Goal: Task Accomplishment & Management: Manage account settings

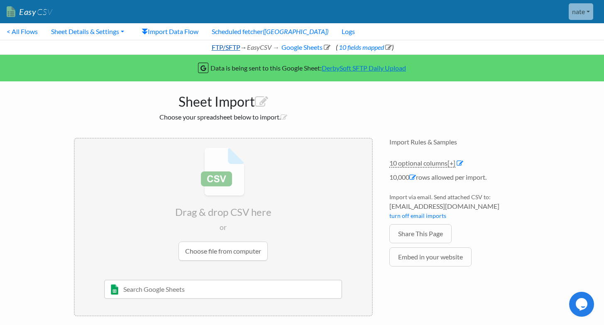
click at [230, 49] on link "FTP/SFTP" at bounding box center [226, 47] width 30 height 8
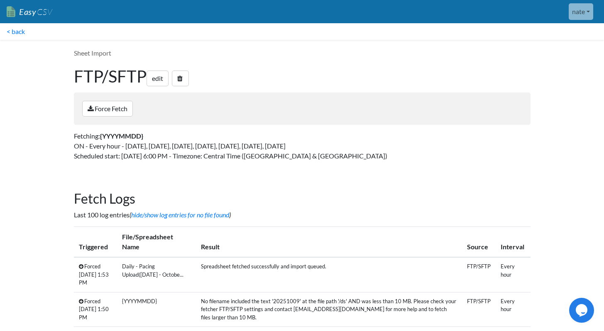
click at [158, 66] on h1 "FTP/SFTP edit" at bounding box center [302, 76] width 457 height 20
click at [158, 76] on link "edit" at bounding box center [158, 79] width 22 height 16
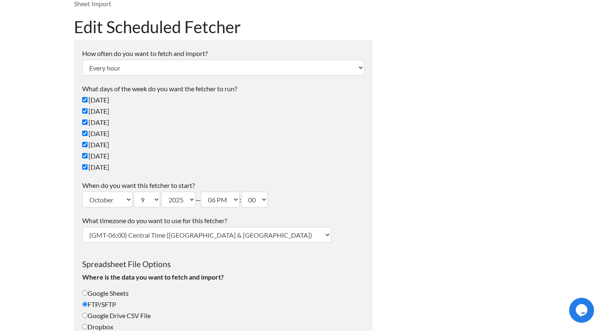
scroll to position [51, 0]
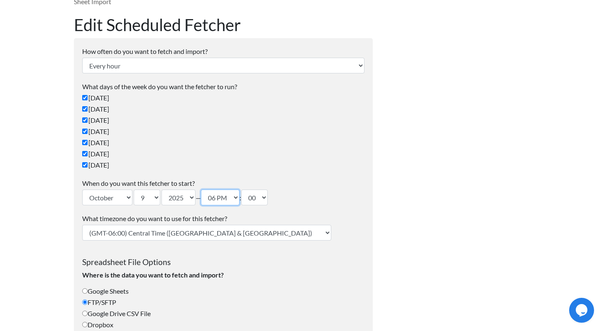
click at [233, 199] on select "12 AM 01 AM 02 AM 03 AM 04 AM 05 AM 06 AM 07 AM 08 AM 09 AM 10 AM 11 AM 12 PM 0…" at bounding box center [220, 198] width 39 height 16
select select "08"
click at [205, 190] on select "12 AM 01 AM 02 AM 03 AM 04 AM 05 AM 06 AM 07 AM 08 AM 09 AM 10 AM 11 AM 12 PM 0…" at bounding box center [220, 198] width 39 height 16
click at [185, 234] on select "(GMT-12:00) International Date Line West (GMT-11:00) American Samoa (GMT-11:00)…" at bounding box center [206, 233] width 249 height 16
select select "Eastern Time (US & Canada)"
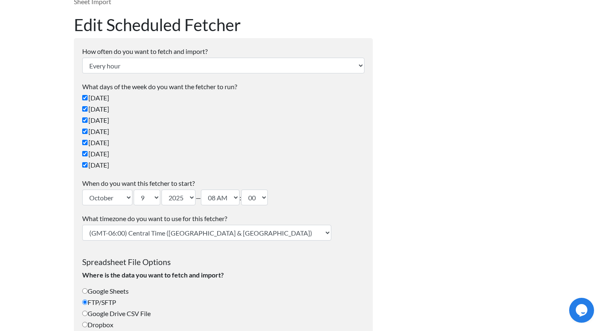
click at [82, 225] on select "(GMT-12:00) International Date Line West (GMT-11:00) American Samoa (GMT-11:00)…" at bounding box center [206, 233] width 249 height 16
click at [236, 203] on select "12 AM 01 AM 02 AM 03 AM 04 AM 05 AM 06 AM 07 AM 08 AM 09 AM 10 AM 11 AM 12 PM 0…" at bounding box center [220, 198] width 39 height 16
select select "07"
click at [205, 190] on select "12 AM 01 AM 02 AM 03 AM 04 AM 05 AM 06 AM 07 AM 08 AM 09 AM 10 AM 11 AM 12 PM 0…" at bounding box center [220, 198] width 39 height 16
click at [112, 201] on select "January February March April May June July August September October November De…" at bounding box center [107, 198] width 50 height 16
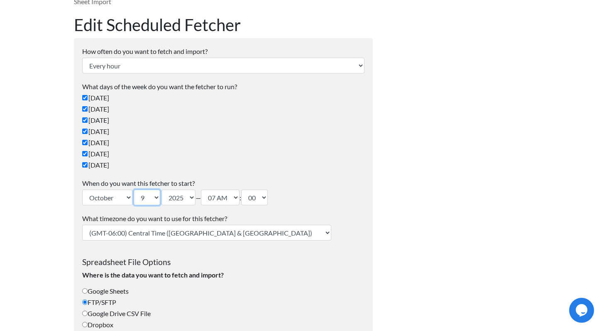
click at [155, 198] on select "1 2 3 4 5 6 7 8 9 10 11 12 13 14 15 16 17 18 19 20 21 22 23 24 25 26 27 28 29 3…" at bounding box center [147, 198] width 27 height 16
select select "10"
click at [134, 190] on select "1 2 3 4 5 6 7 8 9 10 11 12 13 14 15 16 17 18 19 20 21 22 23 24 25 26 27 28 29 3…" at bounding box center [147, 198] width 27 height 16
click at [243, 166] on label "Saturday" at bounding box center [223, 165] width 282 height 10
click at [88, 166] on input "Saturday" at bounding box center [84, 164] width 5 height 5
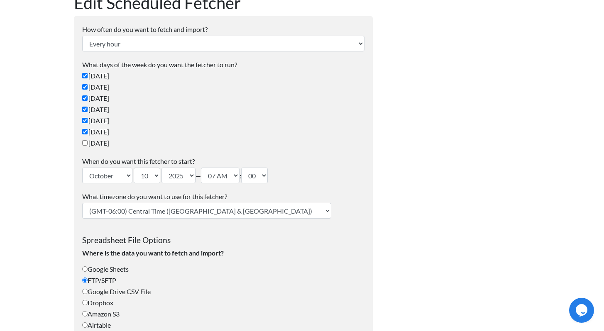
scroll to position [74, 0]
click at [102, 140] on label "Saturday" at bounding box center [223, 143] width 282 height 10
click at [88, 140] on input "Saturday" at bounding box center [84, 142] width 5 height 5
checkbox input "true"
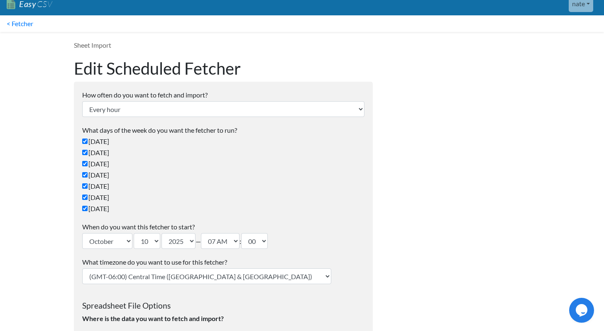
scroll to position [0, 0]
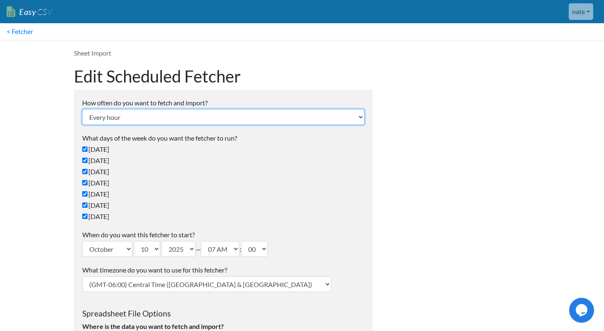
click at [252, 115] on select "Every 24 hours Every 4 hours Every hour Every 10-20 minutes Every 1 week Every …" at bounding box center [223, 117] width 282 height 16
select select "24_hrs"
click at [82, 109] on select "Every 24 hours Every 4 hours Every hour Every 10-20 minutes Every 1 week Every …" at bounding box center [223, 117] width 282 height 16
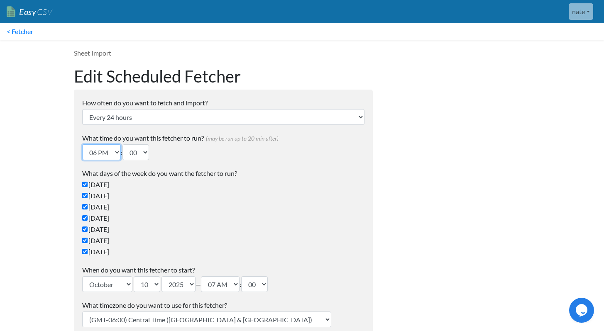
click at [105, 149] on select "12 AM 01 AM 02 AM 03 AM 04 AM 05 AM 06 AM 07 AM 08 AM 09 AM 10 AM 11 AM 12 PM 0…" at bounding box center [101, 153] width 39 height 16
select select "08"
click at [82, 145] on select "12 AM 01 AM 02 AM 03 AM 04 AM 05 AM 06 AM 07 AM 08 AM 09 AM 10 AM 11 AM 12 PM 0…" at bounding box center [101, 153] width 39 height 16
click at [223, 170] on label "What days of the week do you want the fetcher to run?" at bounding box center [223, 174] width 282 height 10
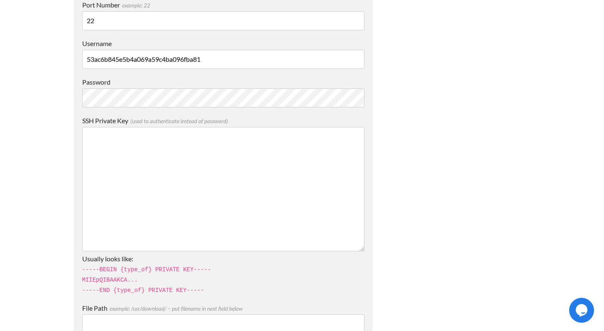
scroll to position [672, 0]
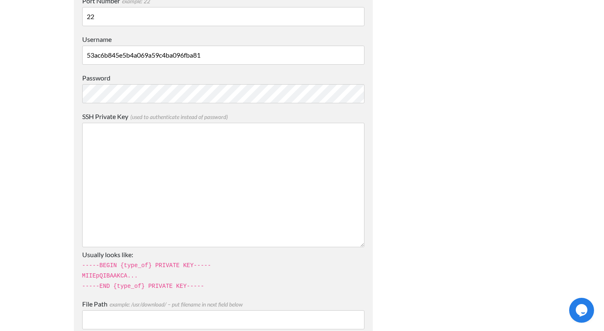
click at [224, 54] on input "53ac6b845e5b4a069a59c4ba096fba81" at bounding box center [223, 55] width 282 height 19
paste input "u498318"
type input "u498318"
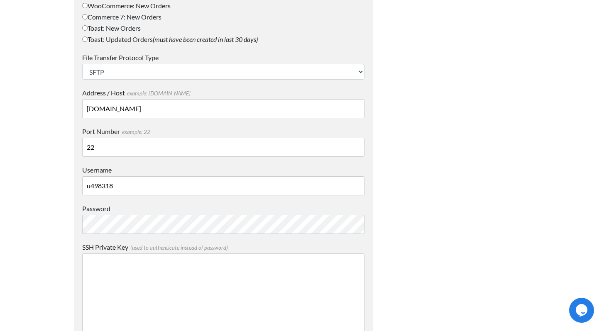
scroll to position [524, 0]
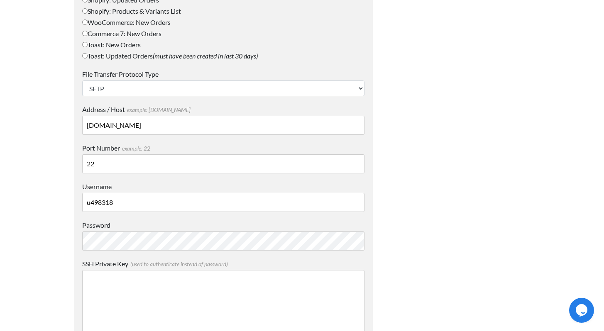
click at [164, 172] on input "22" at bounding box center [223, 163] width 282 height 19
type input "23"
click at [146, 125] on input "eu-central-1.sftpcloud.io" at bounding box center [223, 125] width 282 height 19
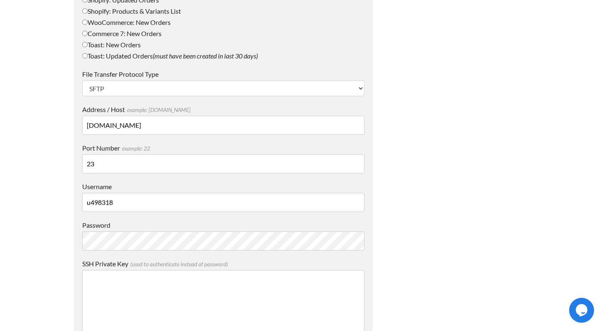
click at [146, 125] on input "eu-central-1.sftpcloud.io" at bounding box center [223, 125] width 282 height 19
paste input "[DOMAIN_NAME]"
type input "[DOMAIN_NAME]"
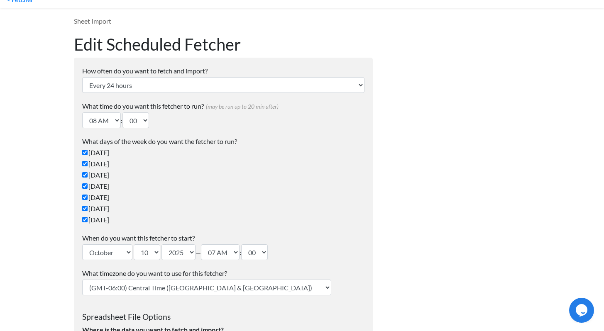
scroll to position [30, 0]
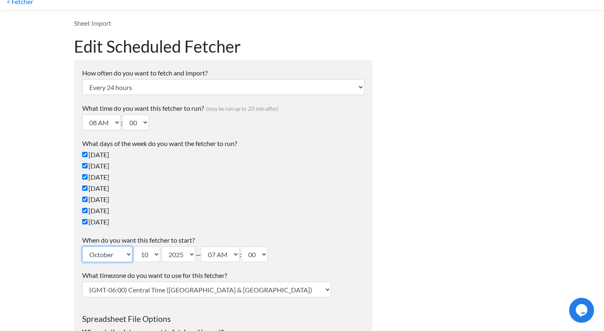
click at [118, 257] on select "January February March April May June July August September October November De…" at bounding box center [107, 255] width 50 height 16
click at [82, 247] on select "January February March April May June July August September October November De…" at bounding box center [107, 255] width 50 height 16
click at [184, 224] on label "Saturday" at bounding box center [223, 222] width 282 height 10
click at [88, 224] on input "Saturday" at bounding box center [84, 221] width 5 height 5
click at [181, 224] on label "Saturday" at bounding box center [223, 222] width 282 height 10
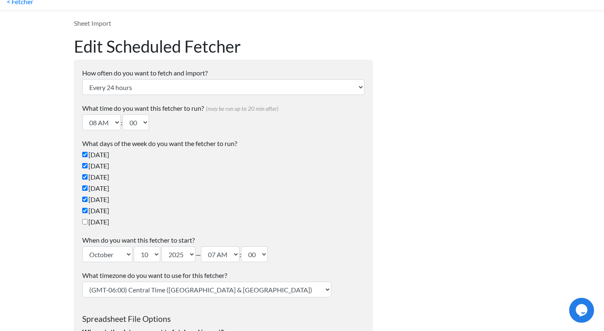
click at [88, 224] on input "Saturday" at bounding box center [84, 221] width 5 height 5
checkbox input "true"
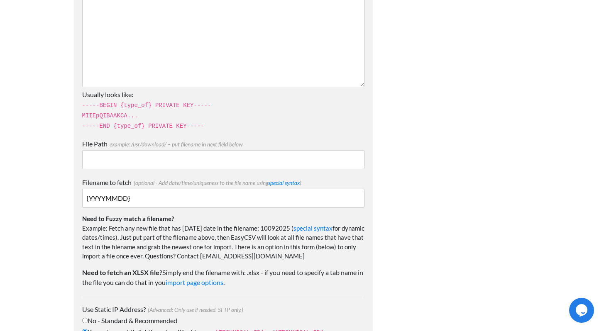
scroll to position [833, 0]
click at [201, 152] on input "File Path example: /usr/download/ – put filename in next field below" at bounding box center [223, 159] width 282 height 19
type input "{"
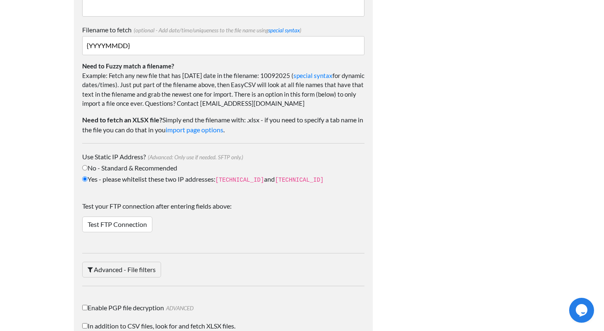
scroll to position [987, 0]
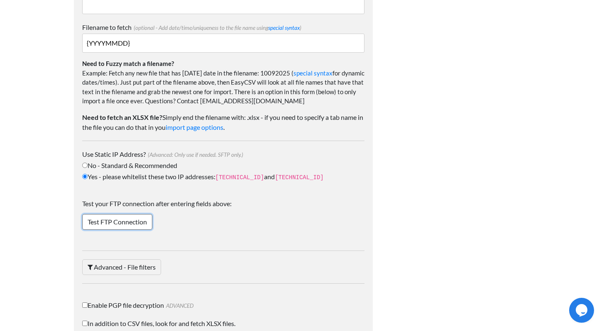
click at [118, 225] on link "Test FTP Connection" at bounding box center [117, 222] width 70 height 16
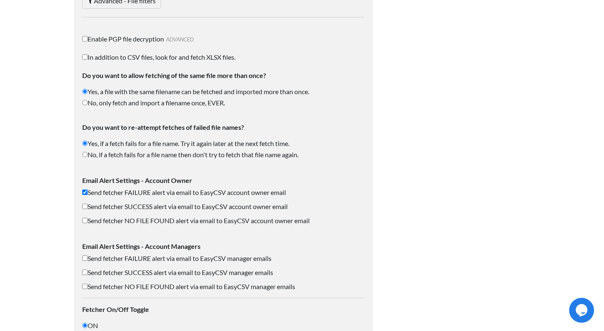
scroll to position [1279, 0]
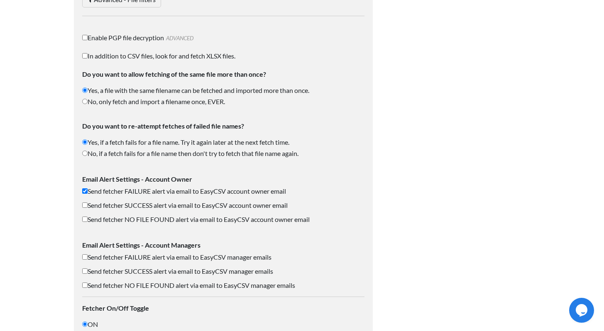
click at [103, 100] on label "No, only fetch and import a filename once, EVER." at bounding box center [223, 102] width 282 height 10
click at [88, 100] on input "No, only fetch and import a filename once, EVER." at bounding box center [84, 101] width 5 height 5
radio input "true"
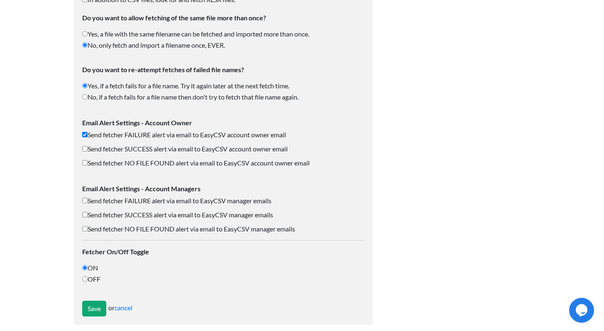
scroll to position [1343, 0]
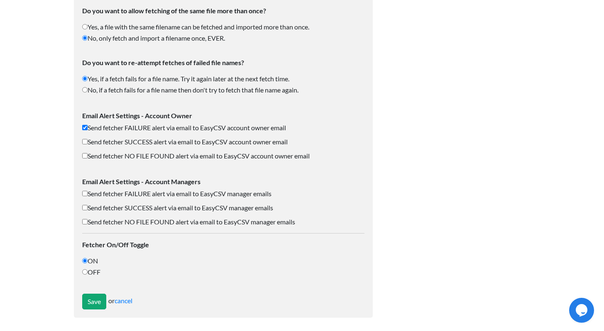
click at [112, 158] on label "Send fetcher NO FILE FOUND alert via email to EasyCSV account owner email" at bounding box center [223, 156] width 282 height 10
click at [88, 158] on input "Send fetcher NO FILE FOUND alert via email to EasyCSV account owner email" at bounding box center [84, 155] width 5 height 5
checkbox input "true"
click at [91, 301] on input "Save" at bounding box center [94, 302] width 24 height 16
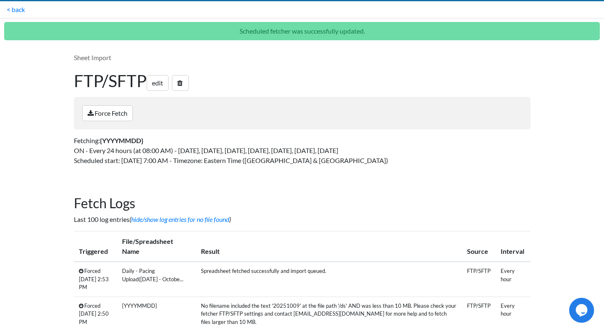
scroll to position [69, 0]
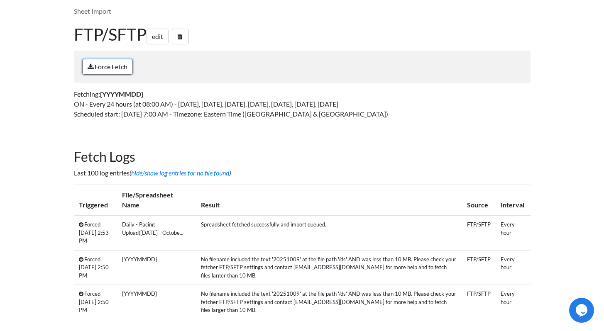
click at [100, 71] on link "Force Fetch" at bounding box center [107, 67] width 51 height 16
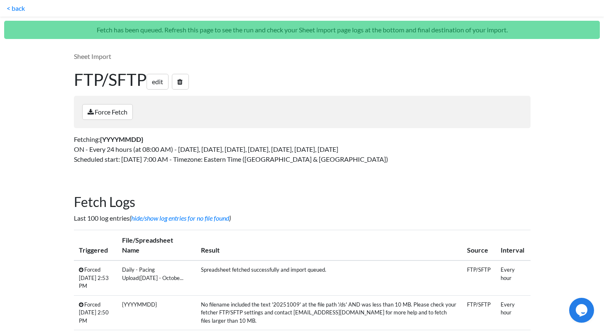
scroll to position [69, 0]
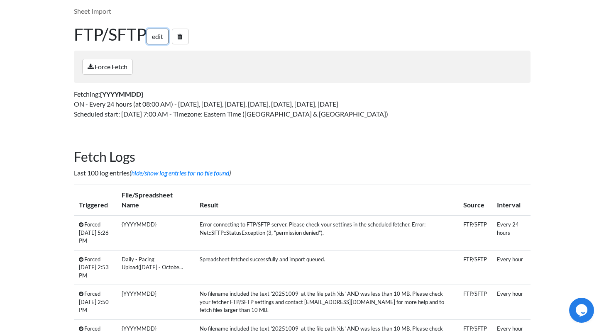
click at [160, 39] on link "edit" at bounding box center [158, 37] width 22 height 16
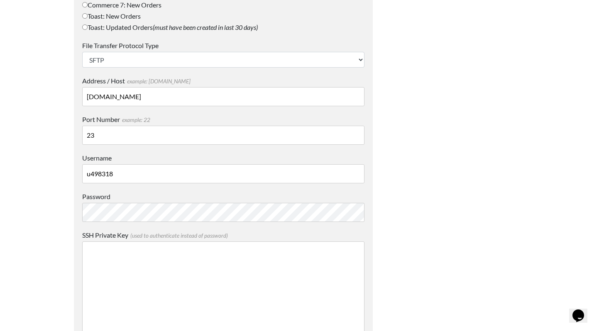
scroll to position [555, 0]
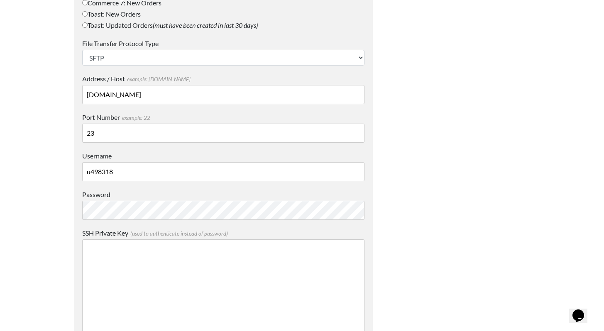
click at [194, 135] on input "23" at bounding box center [223, 133] width 282 height 19
type input "22"
click at [69, 245] on div "Sheet Import Edit Scheduled Fetcher How often do you want to fetch and import? …" at bounding box center [224, 287] width 316 height 1605
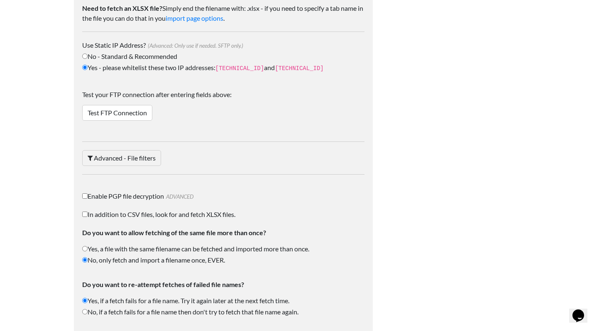
scroll to position [1114, 0]
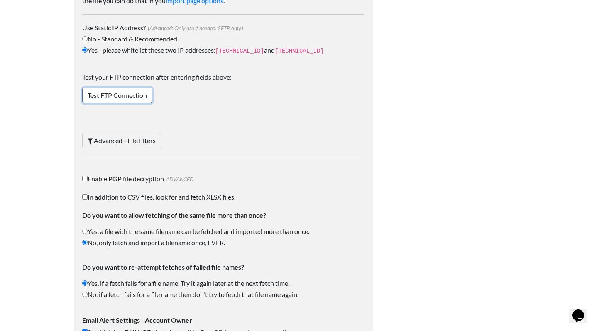
click at [109, 88] on link "Test FTP Connection" at bounding box center [117, 96] width 70 height 16
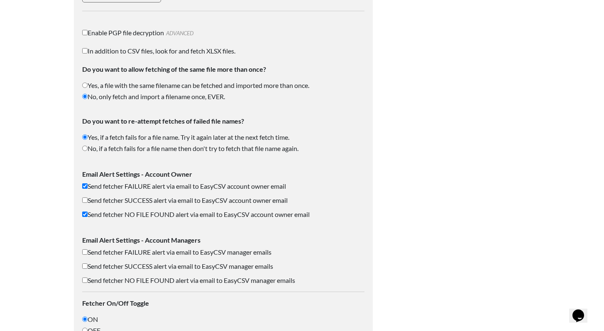
scroll to position [1343, 0]
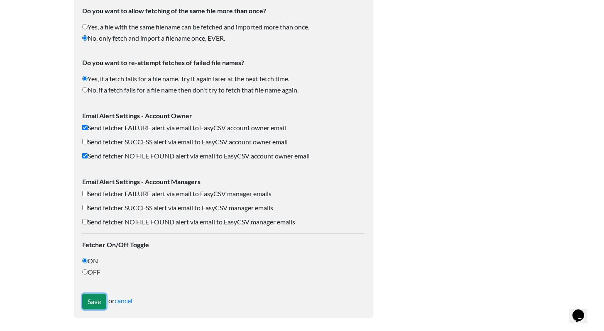
click at [92, 301] on input "Save" at bounding box center [94, 302] width 24 height 16
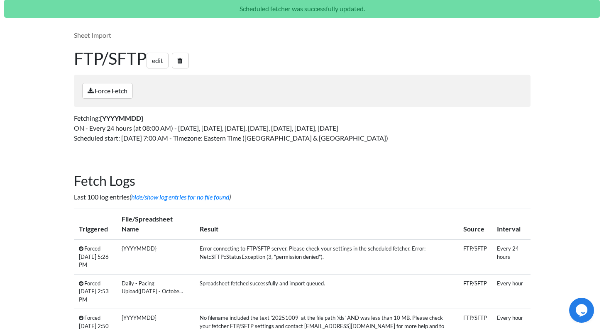
scroll to position [45, 0]
click at [118, 94] on link "Force Fetch" at bounding box center [107, 91] width 51 height 16
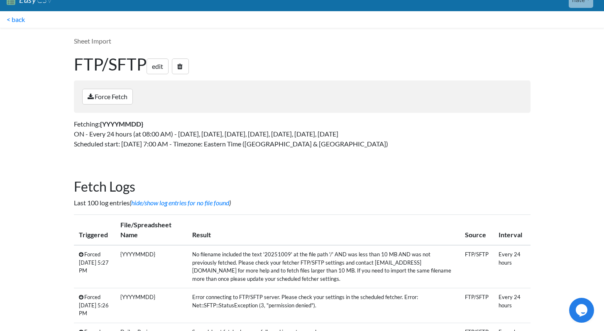
scroll to position [12, 0]
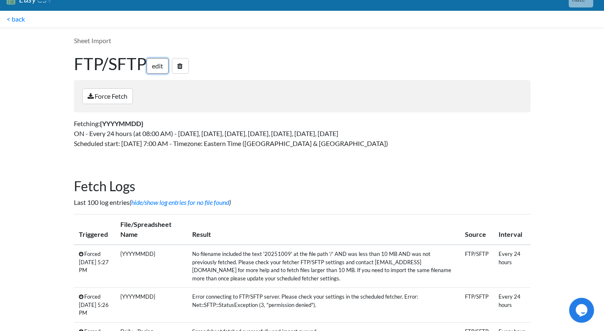
click at [159, 69] on link "edit" at bounding box center [158, 66] width 22 height 16
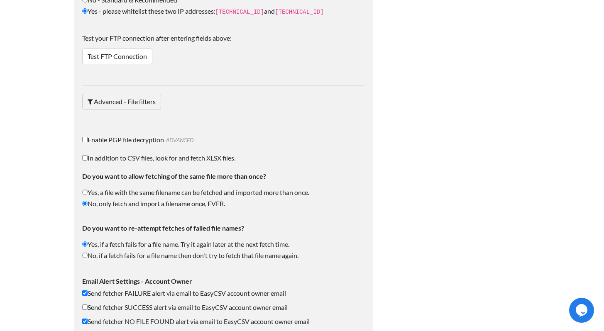
scroll to position [1154, 0]
click at [158, 193] on label "Yes, a file with the same filename can be fetched and imported more than once." at bounding box center [223, 192] width 282 height 10
click at [88, 193] on input "Yes, a file with the same filename can be fetched and imported more than once." at bounding box center [84, 191] width 5 height 5
radio input "true"
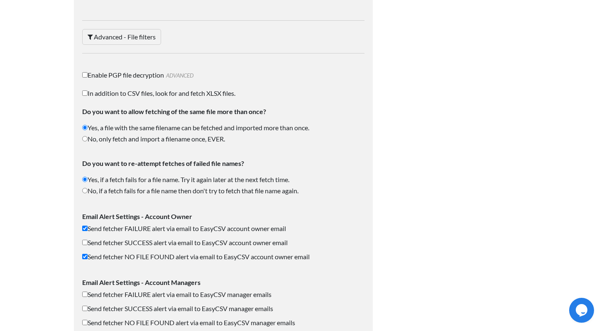
scroll to position [1319, 0]
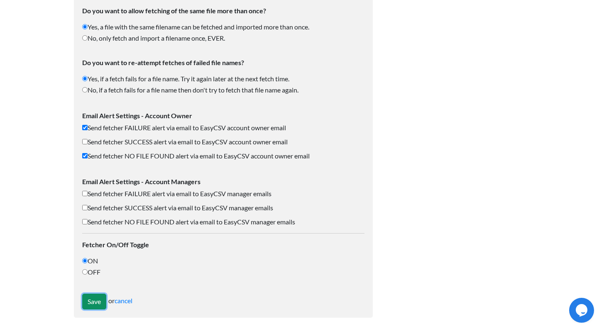
click at [96, 302] on input "Save" at bounding box center [94, 302] width 24 height 16
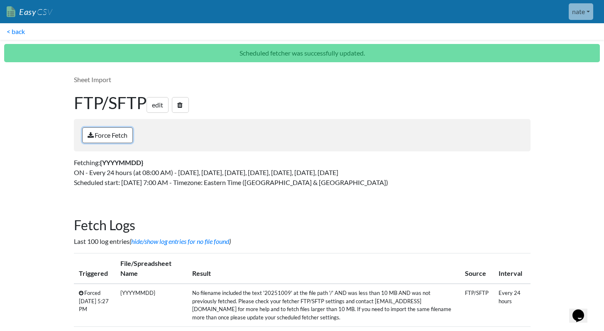
click at [114, 140] on link "Force Fetch" at bounding box center [107, 135] width 51 height 16
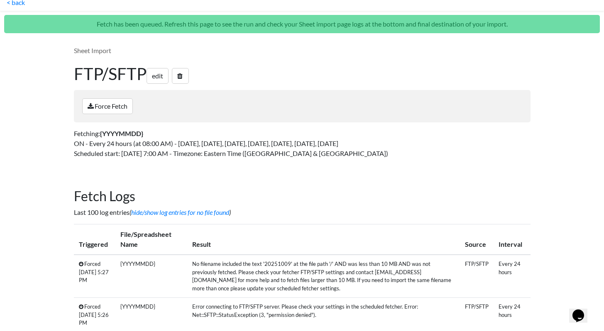
scroll to position [30, 0]
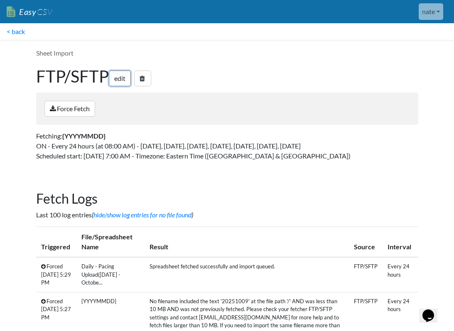
click at [125, 78] on link "edit" at bounding box center [120, 79] width 22 height 16
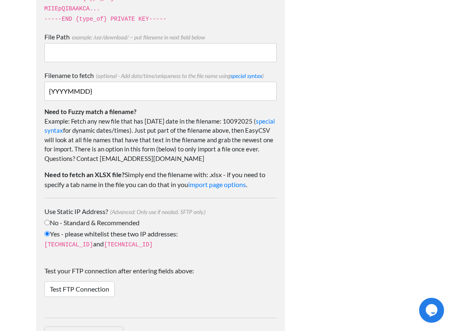
scroll to position [1348, 0]
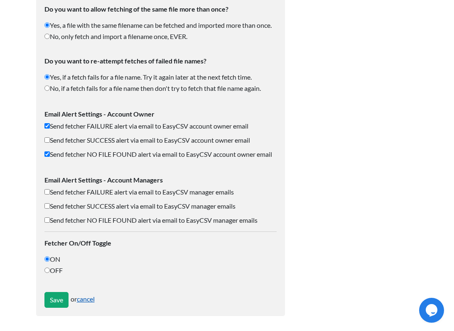
click at [93, 298] on link "cancel" at bounding box center [86, 299] width 18 height 8
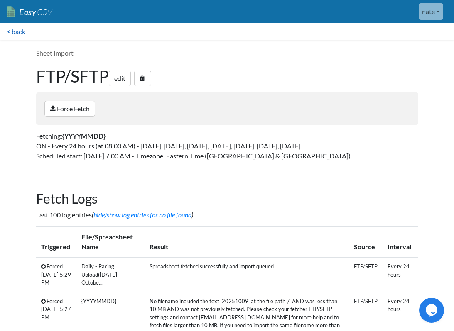
click at [24, 32] on link "< back" at bounding box center [16, 31] width 32 height 17
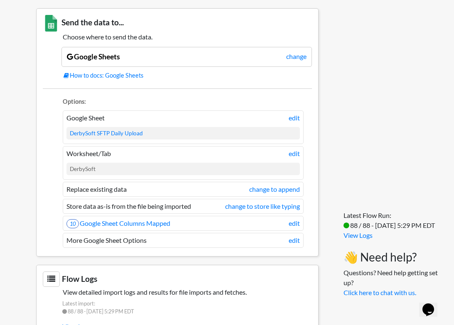
scroll to position [683, 0]
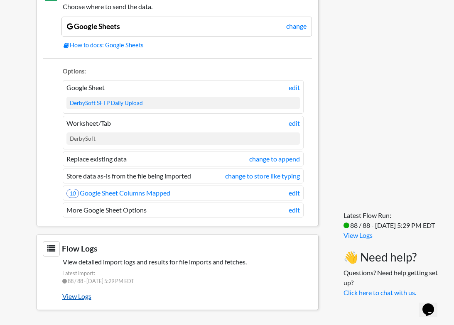
click at [88, 297] on link "View Logs" at bounding box center [187, 296] width 250 height 14
